Goal: Use online tool/utility: Utilize a website feature to perform a specific function

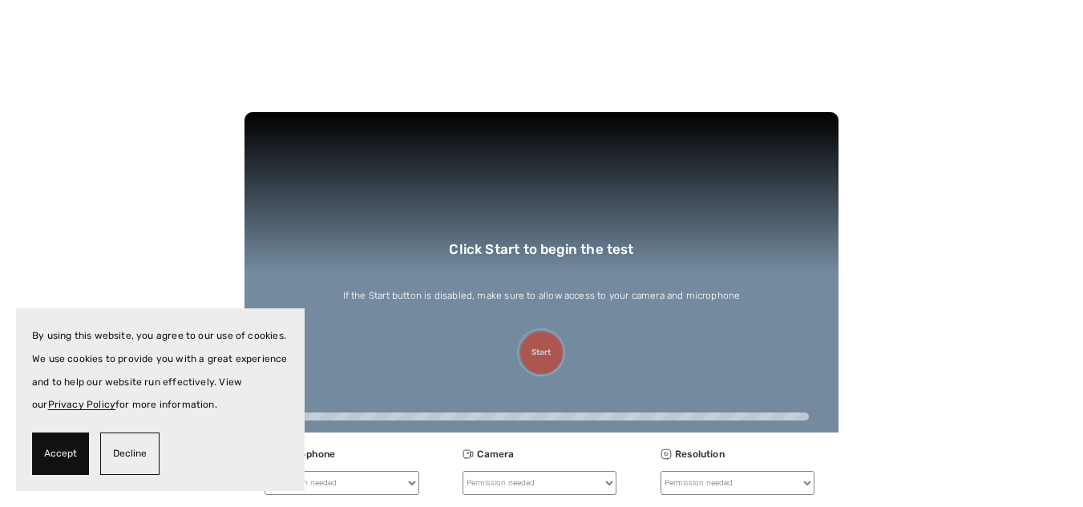
click at [66, 463] on span "Accept" at bounding box center [60, 453] width 33 height 23
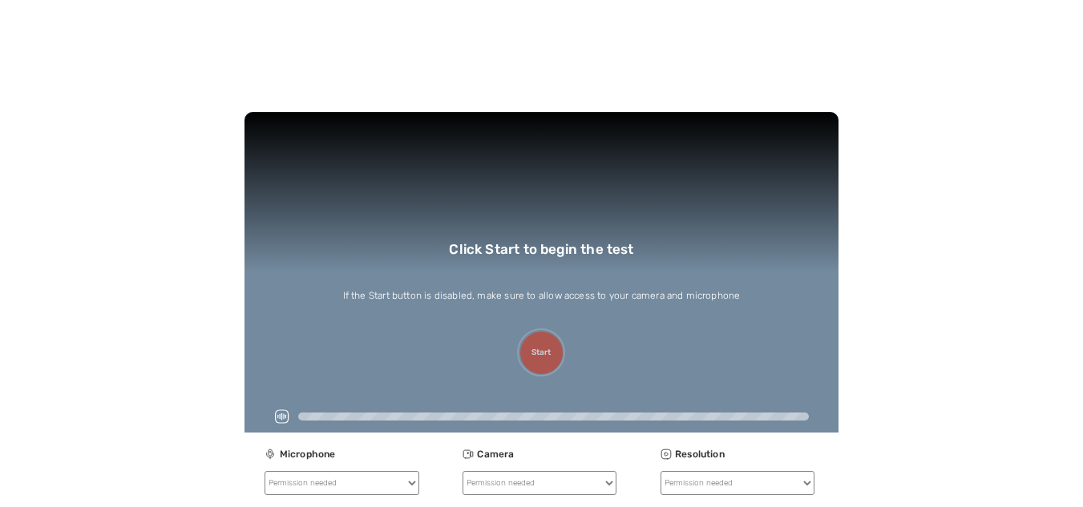
click at [532, 344] on video at bounding box center [540, 272] width 593 height 321
click at [531, 362] on button "Start" at bounding box center [541, 353] width 42 height 42
click at [550, 346] on button "Start" at bounding box center [541, 353] width 42 height 42
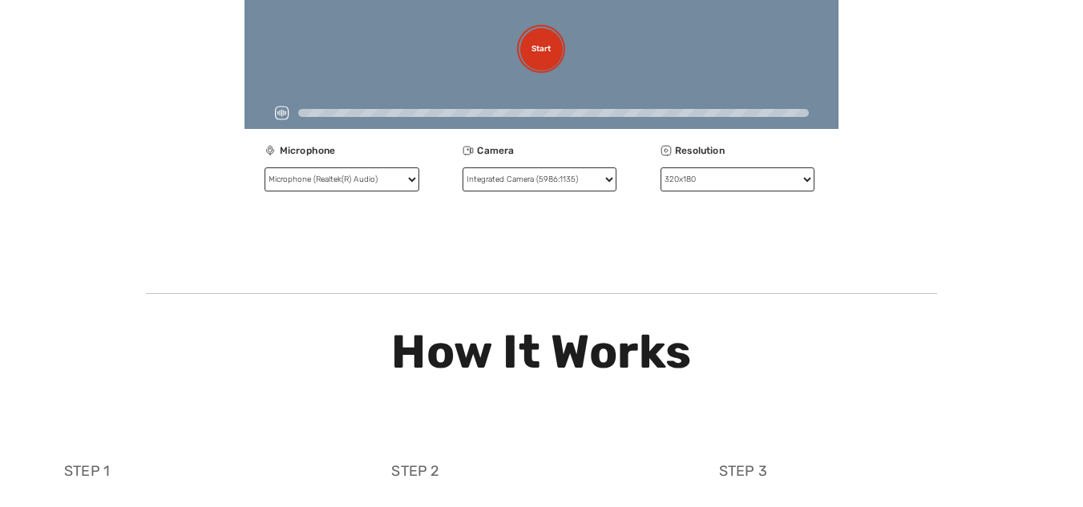
scroll to position [641, 0]
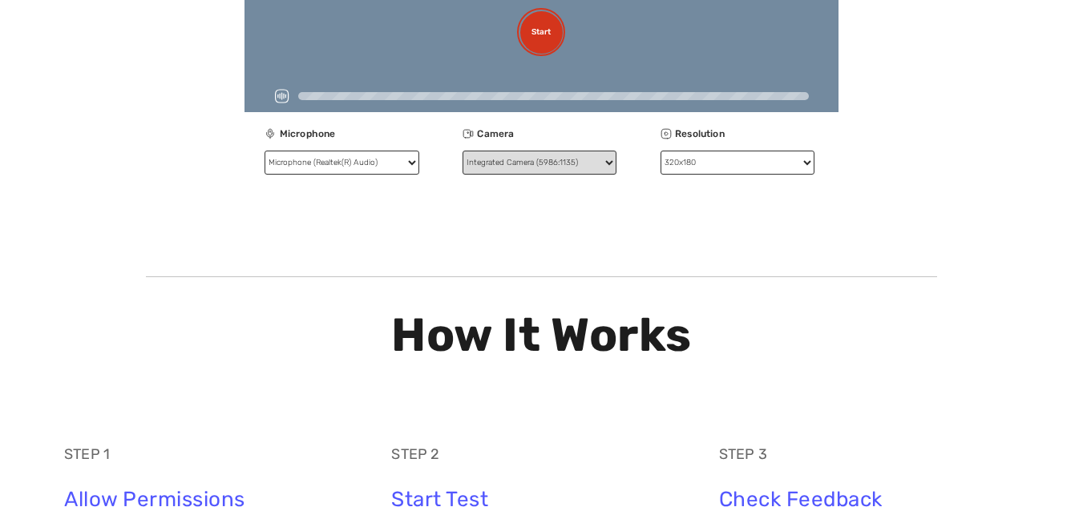
click at [611, 168] on select "Integrated Camera (5986:1135)" at bounding box center [540, 163] width 155 height 24
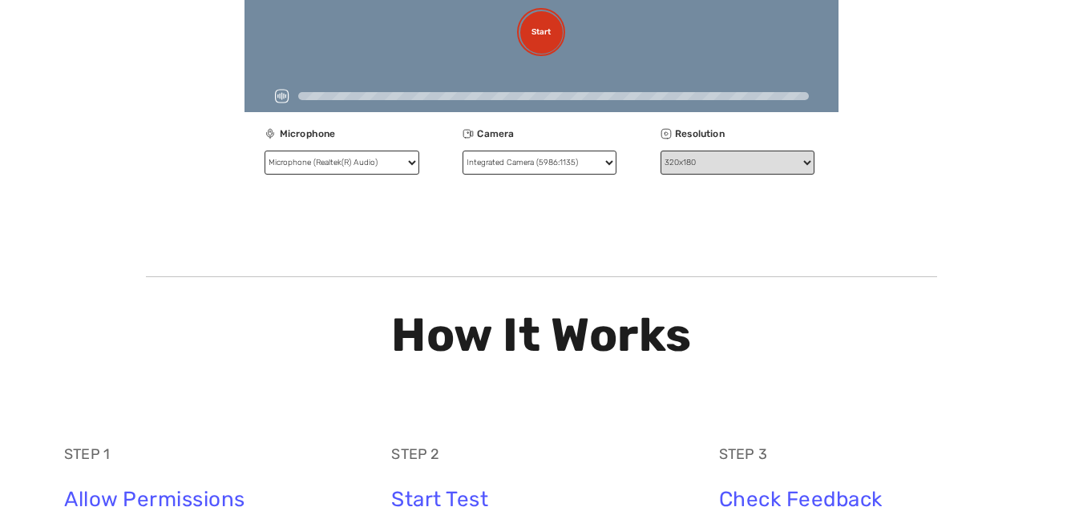
click at [681, 169] on select "320x180 640x480 (SD) 1280x720 (HD) 1920x1080 (Full HD)" at bounding box center [738, 163] width 155 height 24
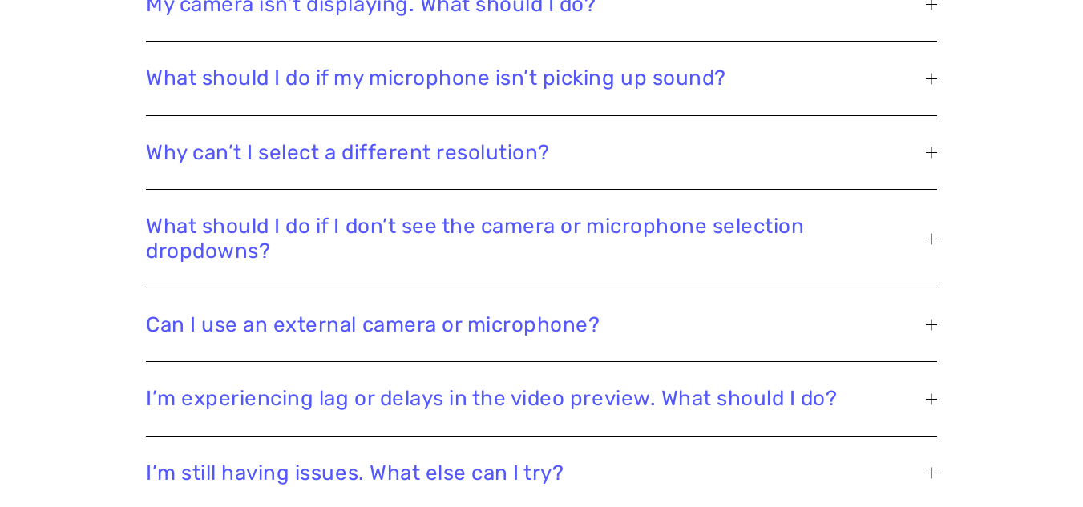
scroll to position [2004, 0]
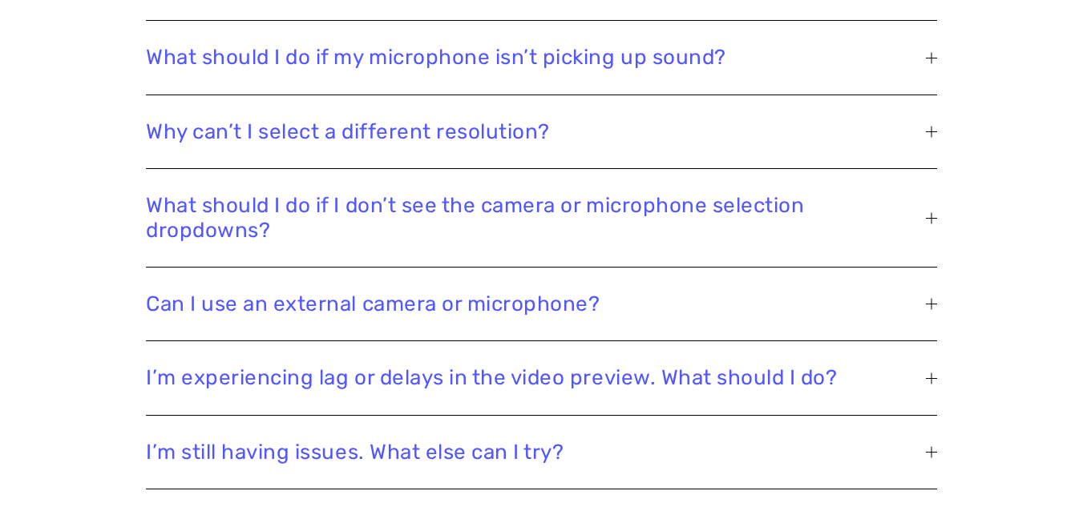
click at [899, 144] on span "Why can’t I select a different resolution?" at bounding box center [536, 131] width 780 height 25
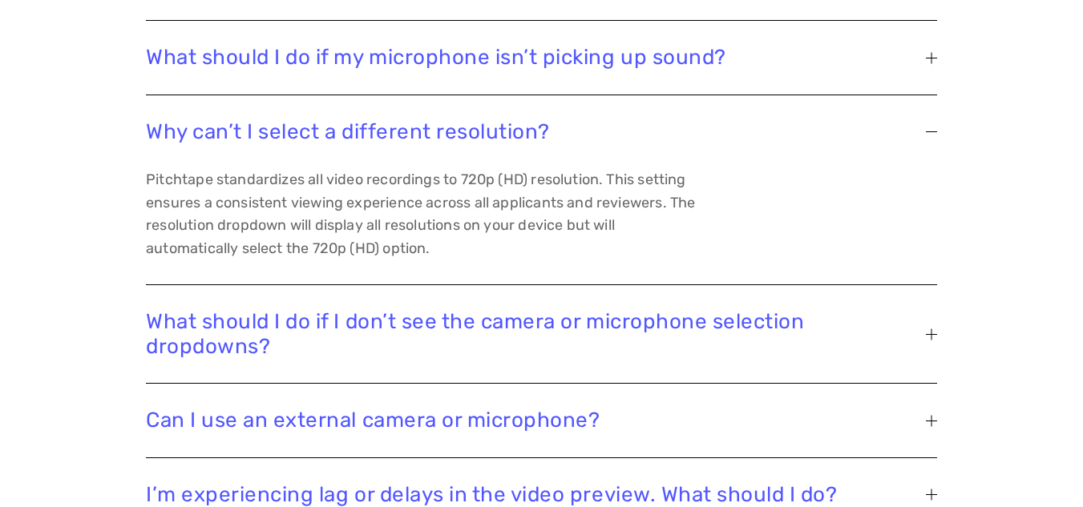
click at [899, 144] on span "Why can’t I select a different resolution?" at bounding box center [536, 131] width 780 height 25
